Goal: Task Accomplishment & Management: Use online tool/utility

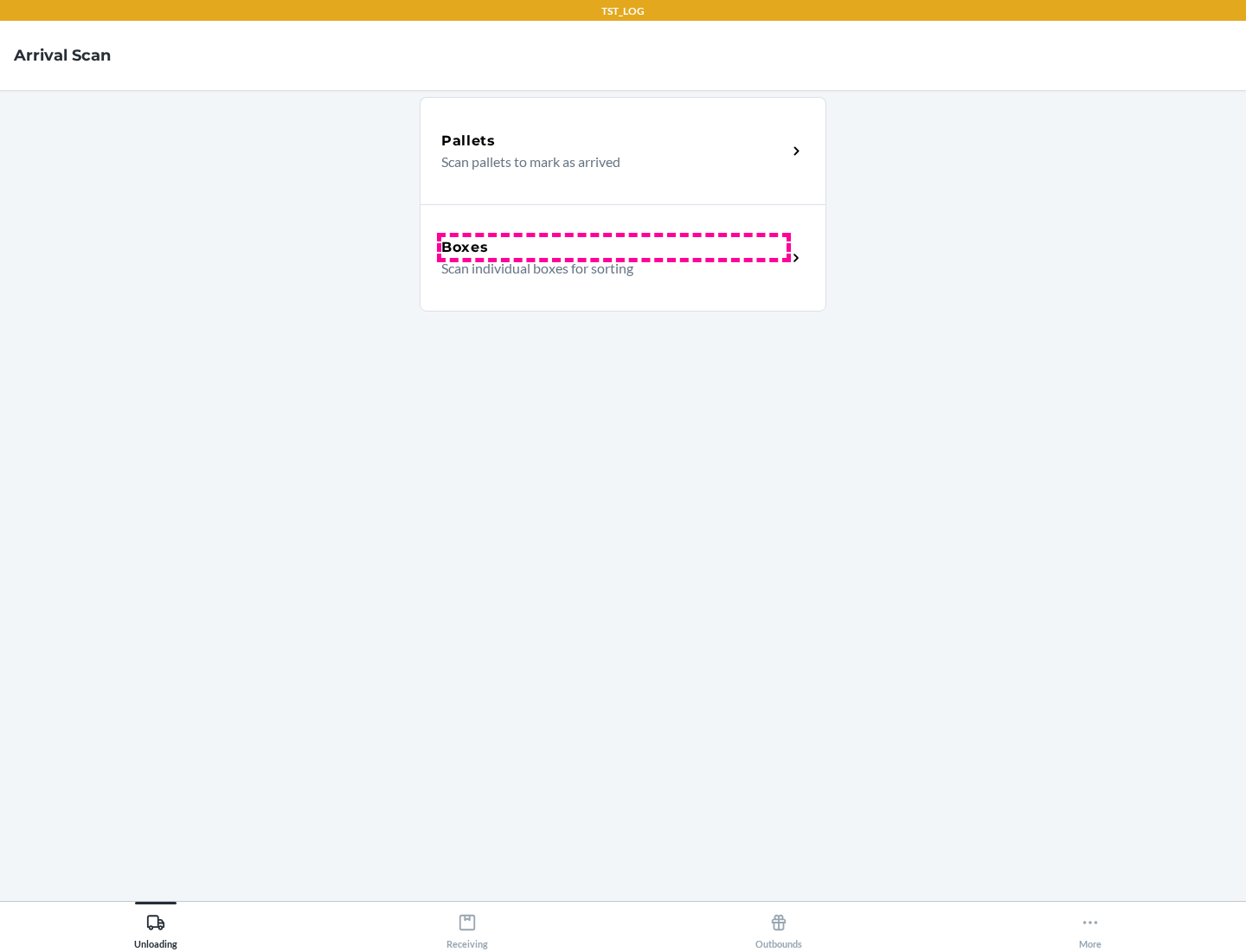
click at [613, 248] on div "Boxes" at bounding box center [613, 248] width 345 height 20
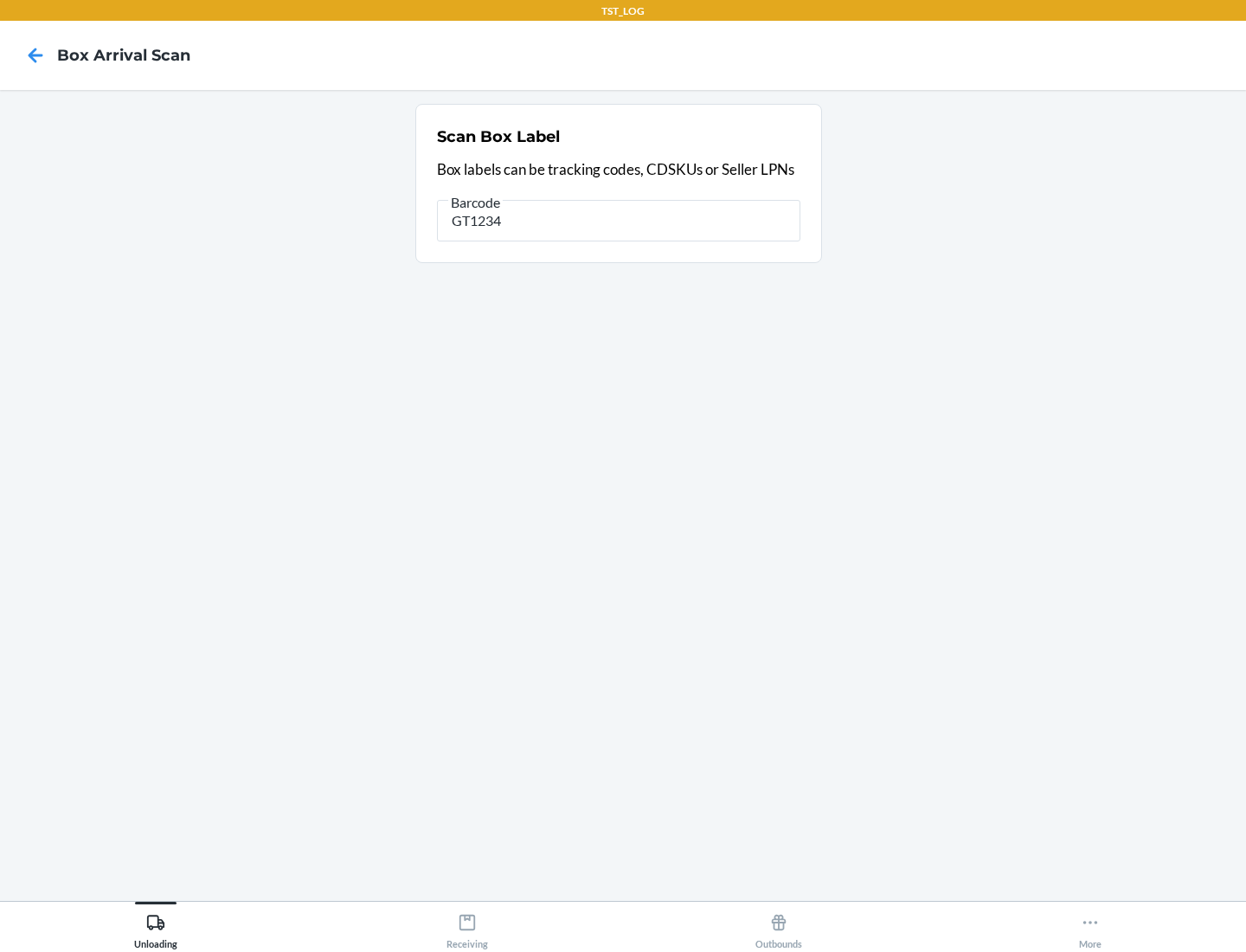
type input "GT1234"
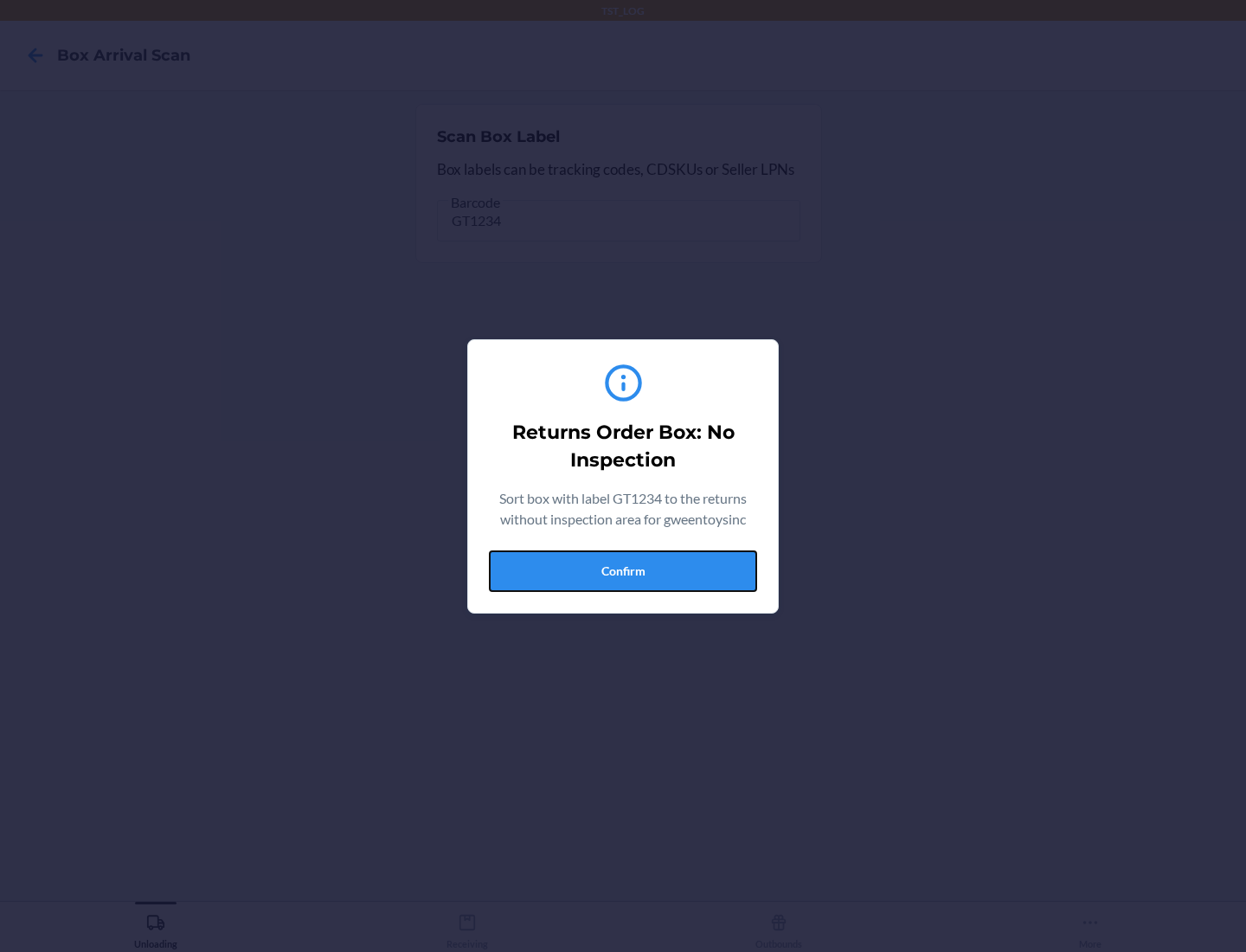
click at [623, 570] on button "Confirm" at bounding box center [623, 570] width 268 height 42
